Goal: Transaction & Acquisition: Purchase product/service

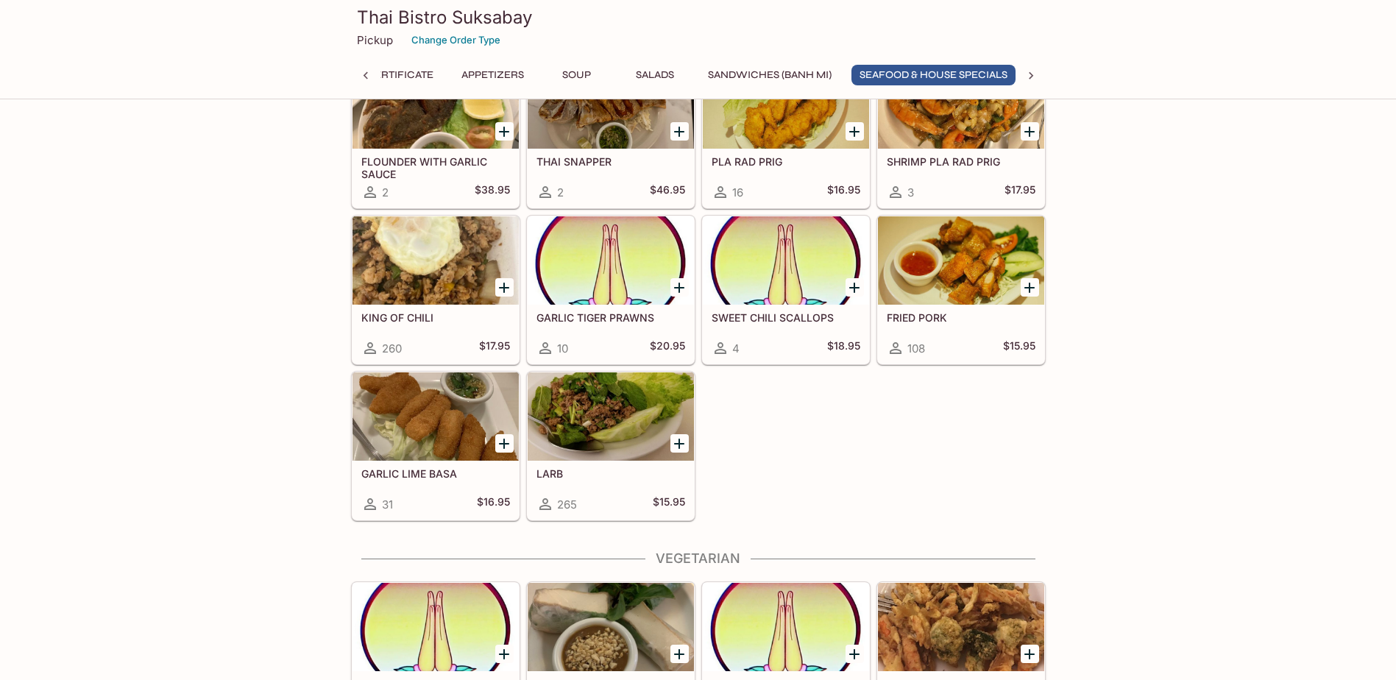
scroll to position [0, 57]
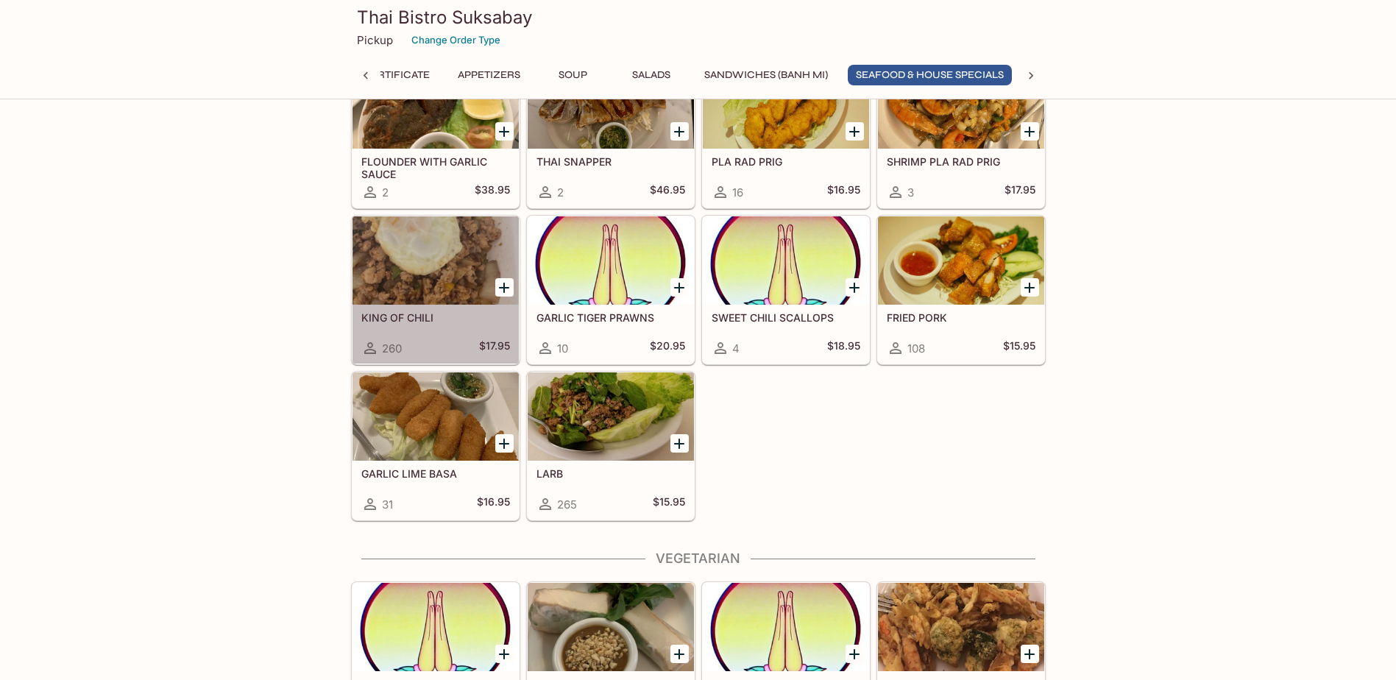
click at [492, 347] on h5 "$17.95" at bounding box center [494, 348] width 31 height 18
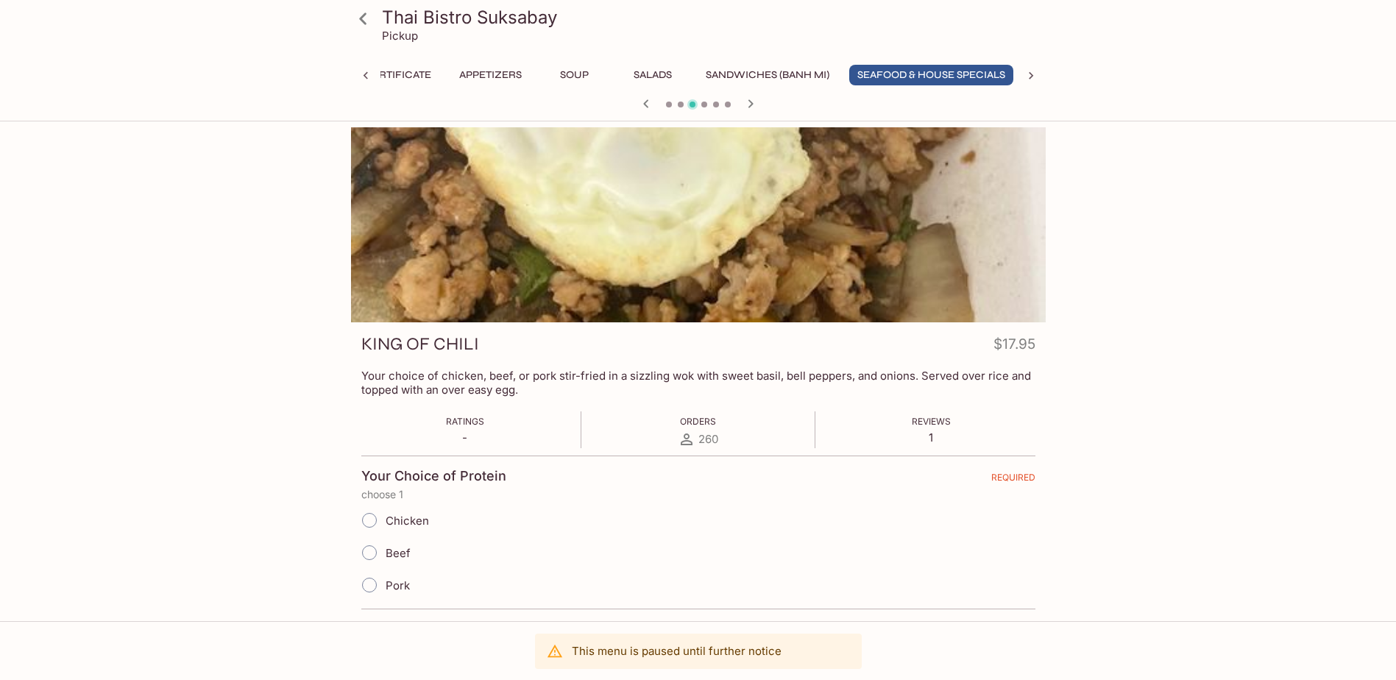
scroll to position [0, 57]
click at [363, 15] on icon at bounding box center [362, 19] width 7 height 12
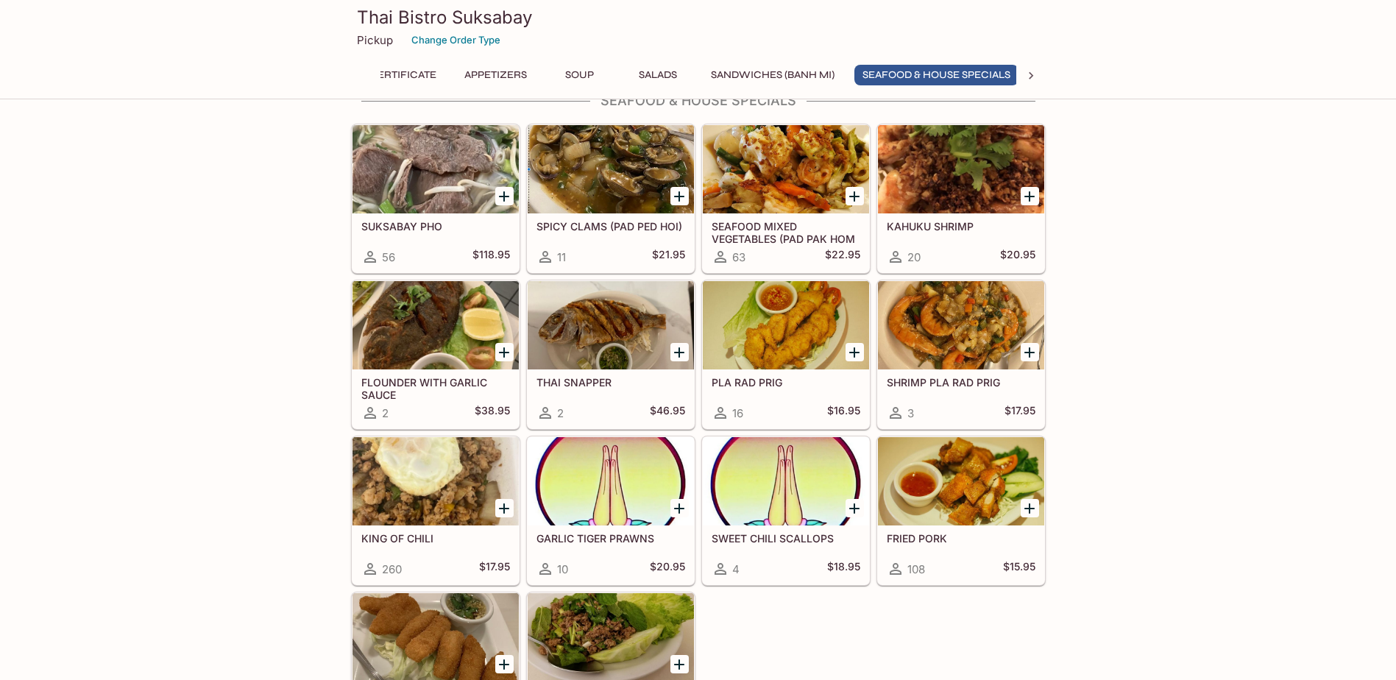
scroll to position [0, 57]
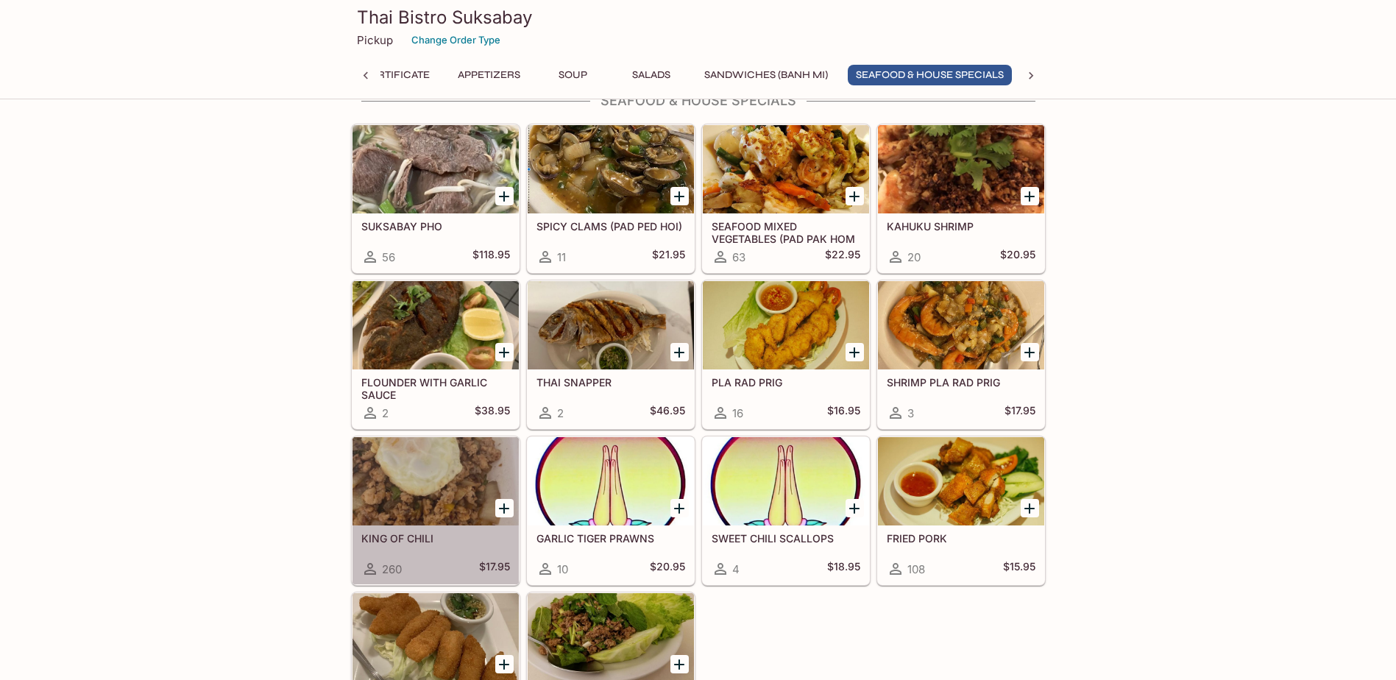
click at [396, 505] on div at bounding box center [436, 481] width 166 height 88
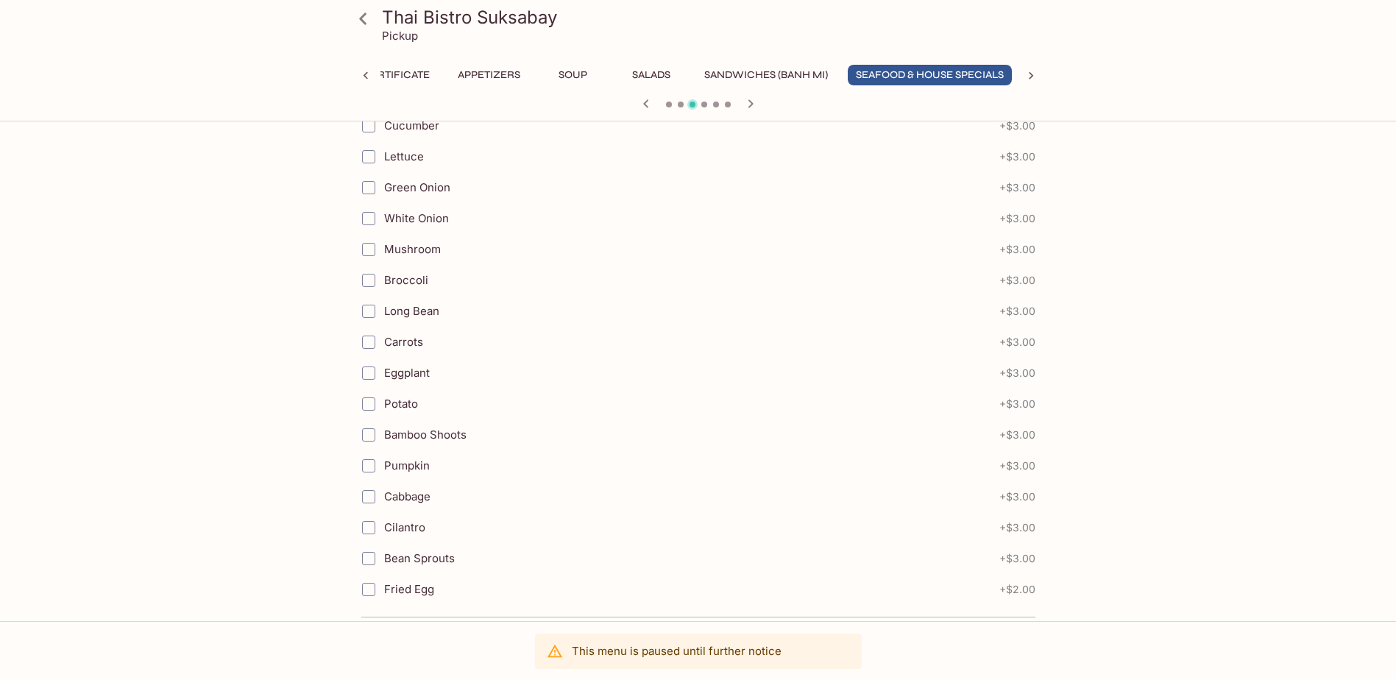
scroll to position [1164, 0]
